Goal: Information Seeking & Learning: Learn about a topic

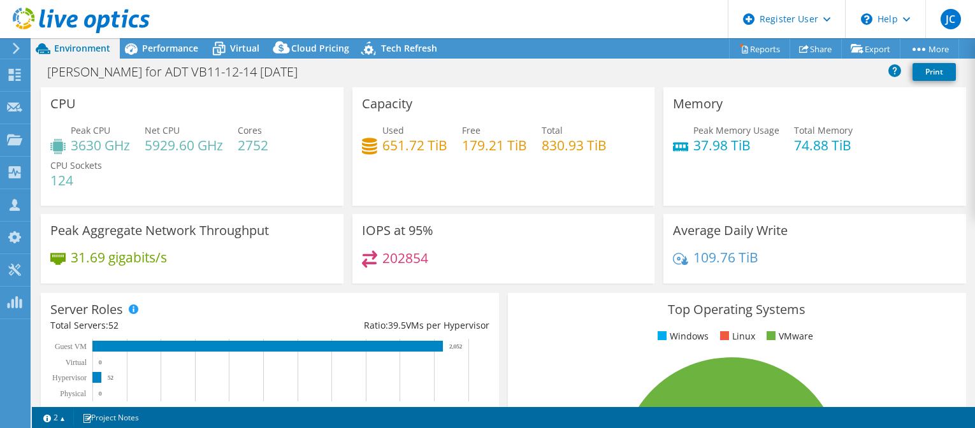
select select "USD"
click at [175, 58] on div "Performance" at bounding box center [164, 48] width 88 height 20
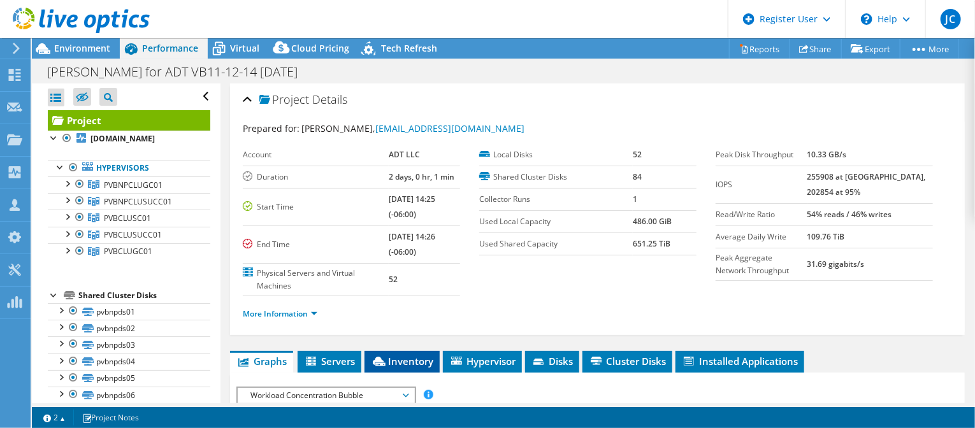
click at [407, 361] on span "Inventory" at bounding box center [402, 361] width 62 height 13
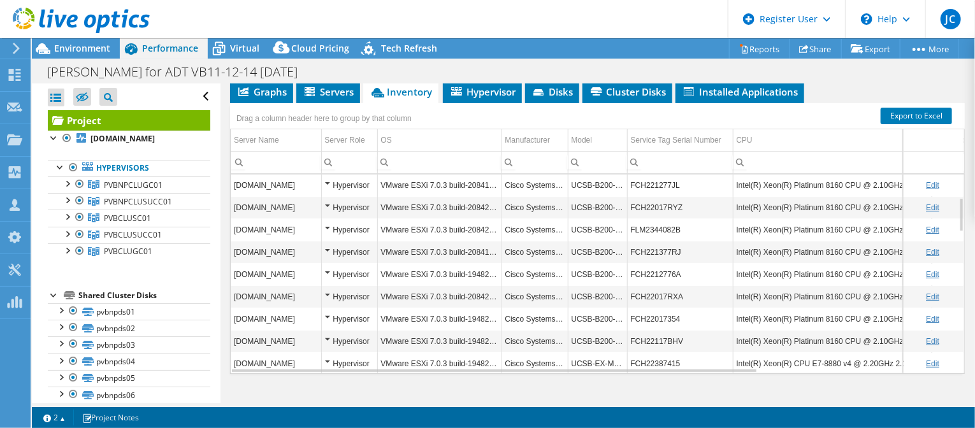
scroll to position [134, 0]
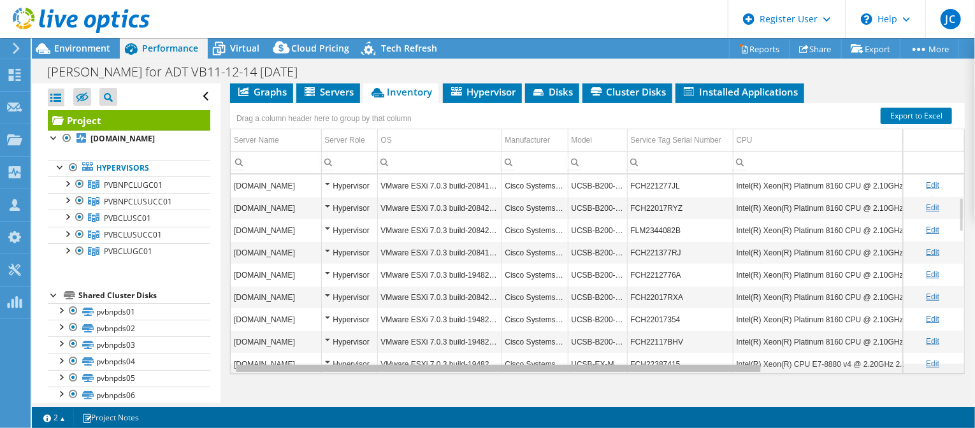
drag, startPoint x: 715, startPoint y: 365, endPoint x: 728, endPoint y: 365, distance: 12.8
click at [728, 365] on body "JC Dell User [PERSON_NAME] [PERSON_NAME][EMAIL_ADDRESS][PERSON_NAME][DOMAIN_NAM…" at bounding box center [487, 214] width 975 height 428
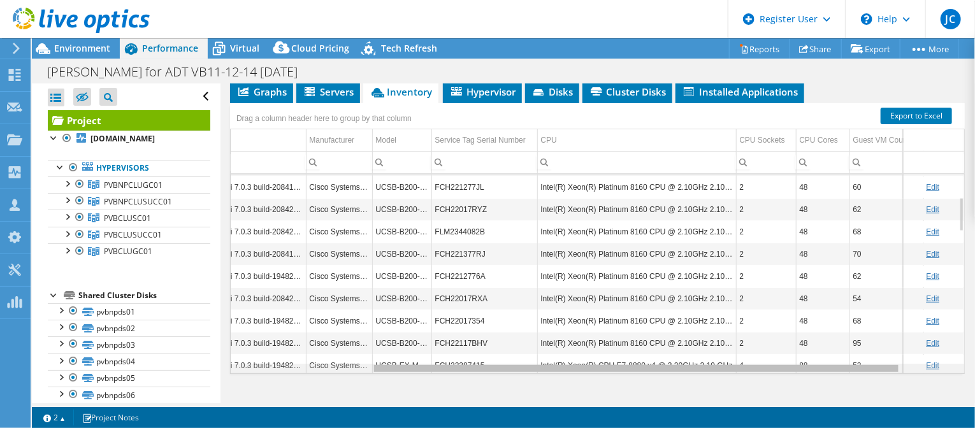
scroll to position [0, 0]
drag, startPoint x: 729, startPoint y: 365, endPoint x: 882, endPoint y: 351, distance: 153.6
click at [882, 351] on body "JC Dell User [PERSON_NAME] [PERSON_NAME][EMAIL_ADDRESS][PERSON_NAME][DOMAIN_NAM…" at bounding box center [487, 214] width 975 height 428
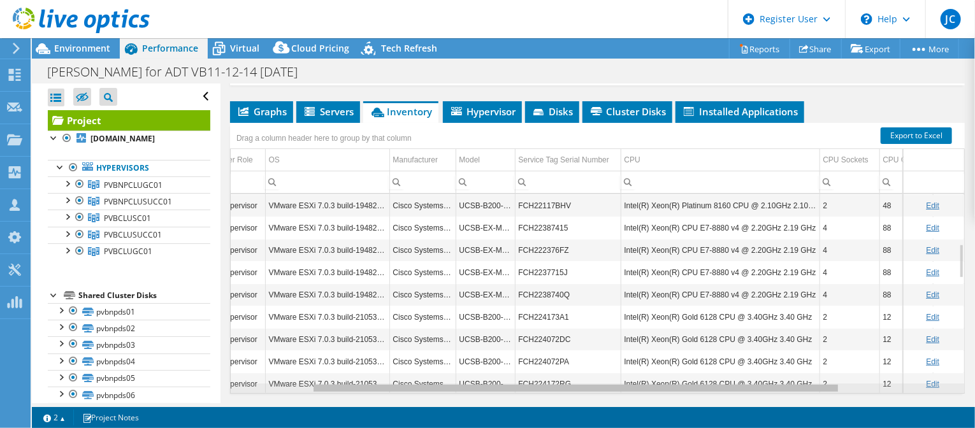
drag, startPoint x: 460, startPoint y: 386, endPoint x: 396, endPoint y: 382, distance: 63.2
click at [396, 382] on body "JC Dell User [PERSON_NAME] [PERSON_NAME][EMAIL_ADDRESS][PERSON_NAME][DOMAIN_NAM…" at bounding box center [487, 214] width 975 height 428
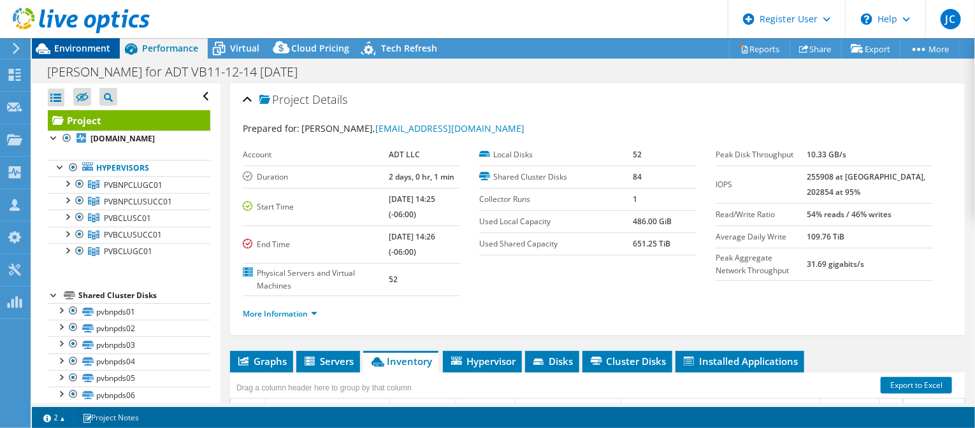
click at [85, 51] on span "Environment" at bounding box center [82, 48] width 56 height 12
